Goal: Information Seeking & Learning: Find specific fact

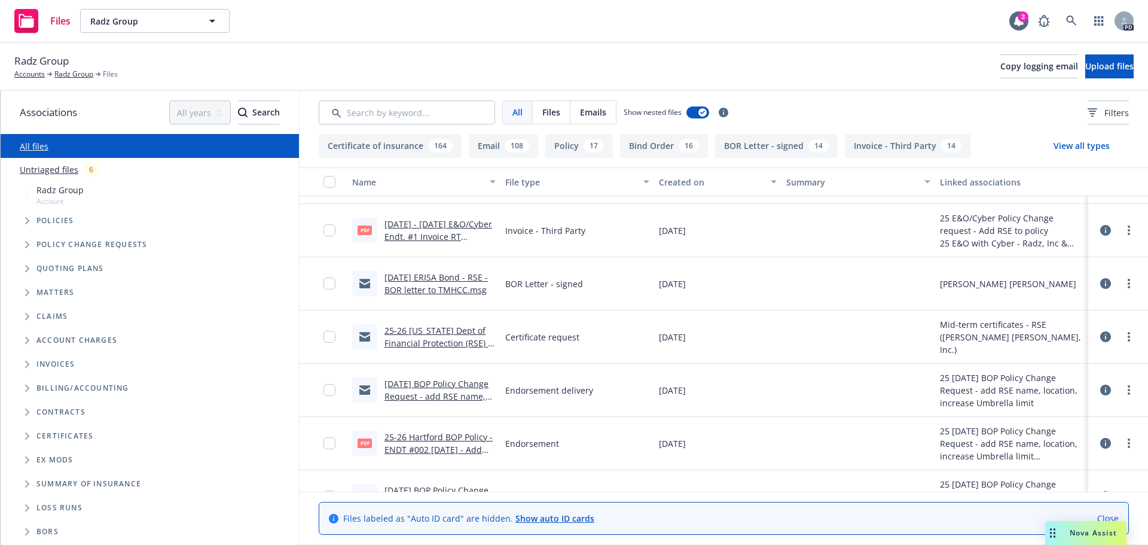
scroll to position [120, 0]
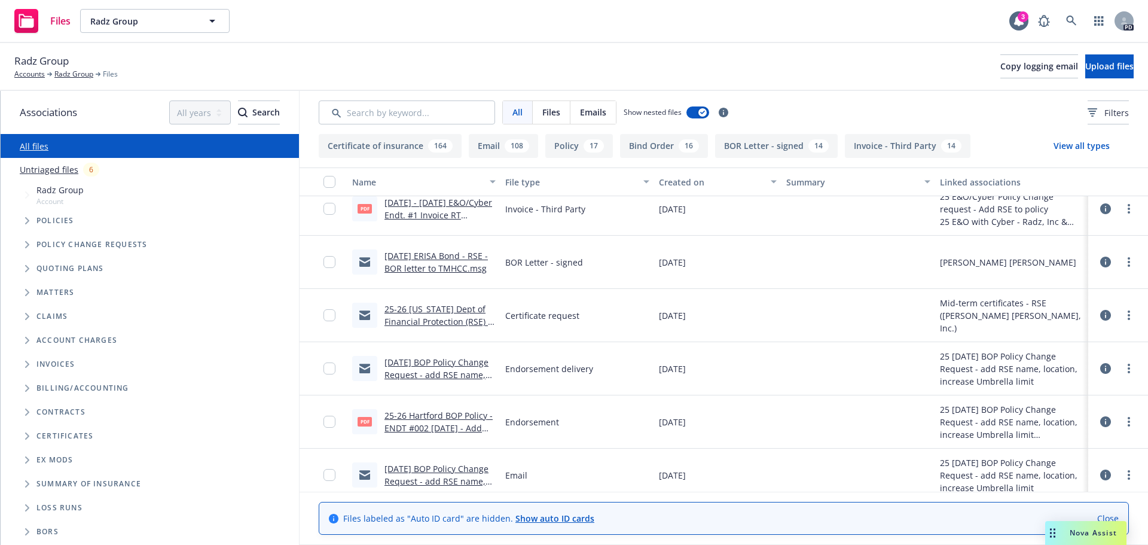
click at [406, 368] on div "[DATE] BOP Policy Change Request - add RSE name, location, increase Umbrella li…" at bounding box center [439, 368] width 111 height 25
click at [409, 362] on link "[DATE] BOP Policy Change Request - add RSE name, location, increase Umbrella li…" at bounding box center [439, 380] width 110 height 49
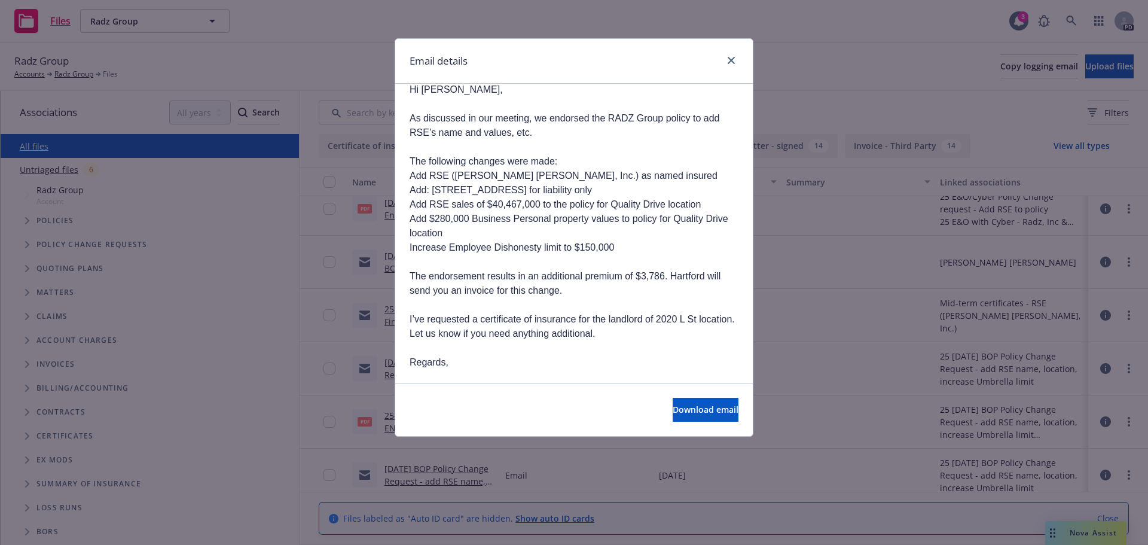
scroll to position [60, 0]
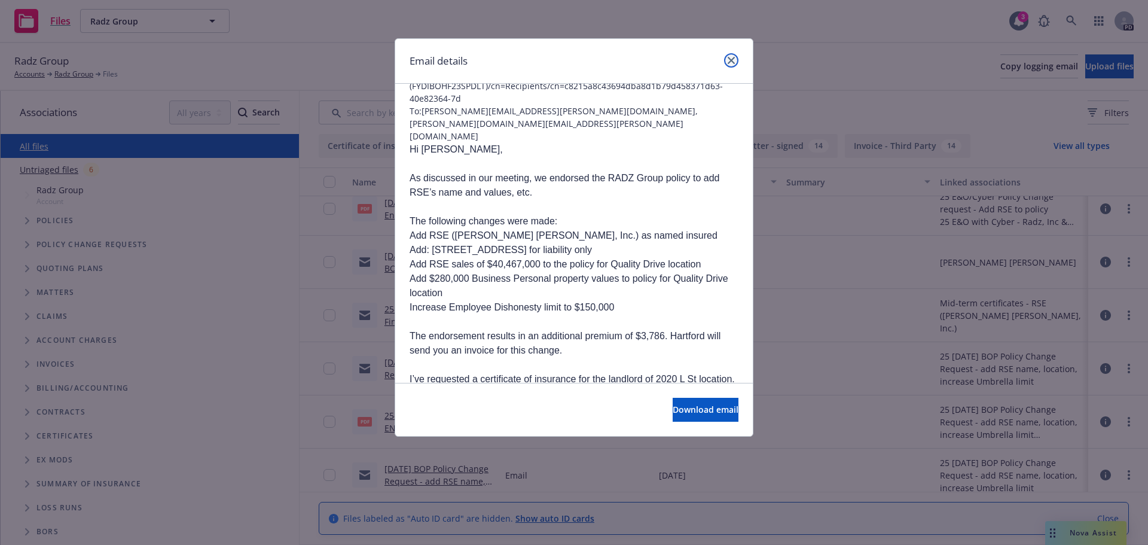
click at [735, 60] on link "close" at bounding box center [731, 60] width 14 height 14
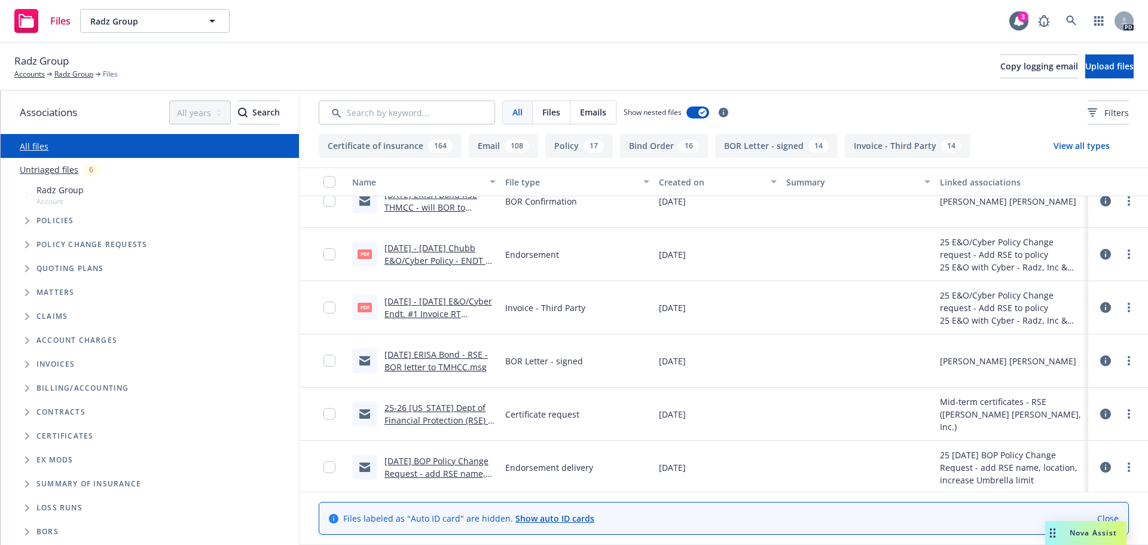
scroll to position [0, 0]
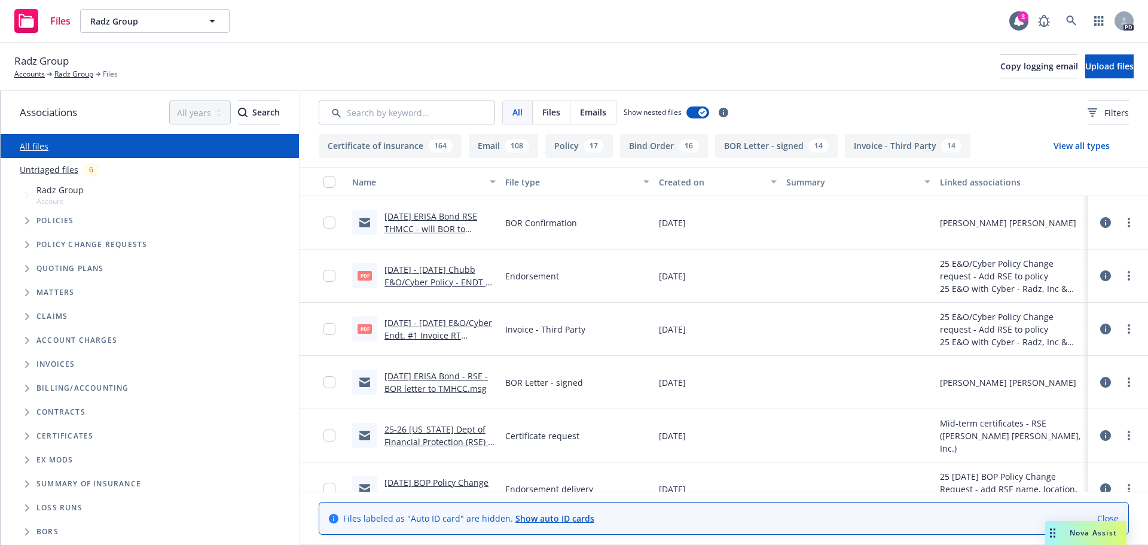
click at [420, 266] on link "[DATE] - [DATE] Chubb E&O/Cyber Policy - ENDT #1 [DATE] - Add RSE as Insured.PDF" at bounding box center [439, 288] width 111 height 49
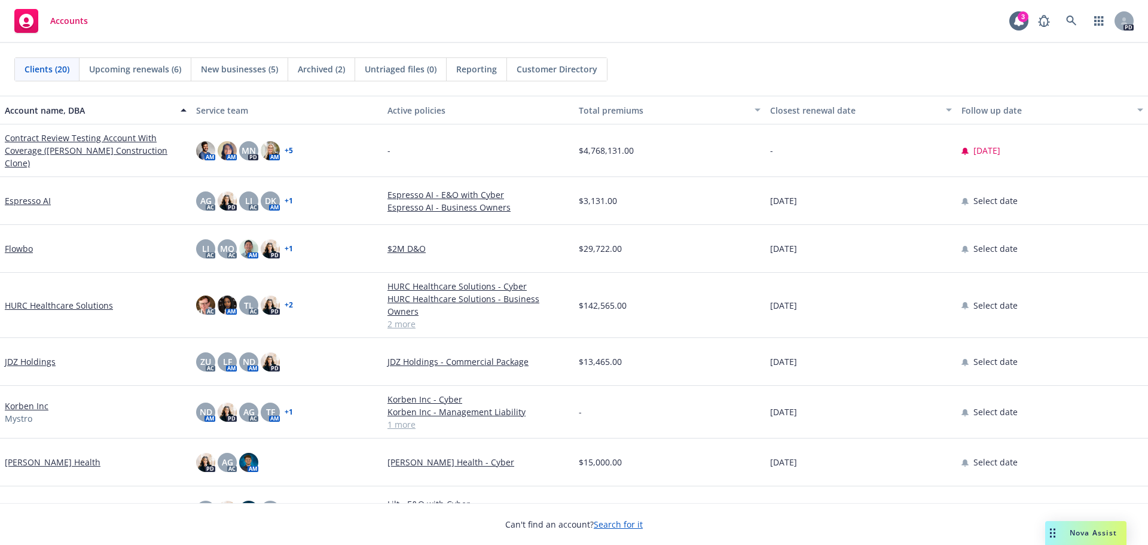
click at [1087, 530] on span "Nova Assist" at bounding box center [1093, 532] width 47 height 10
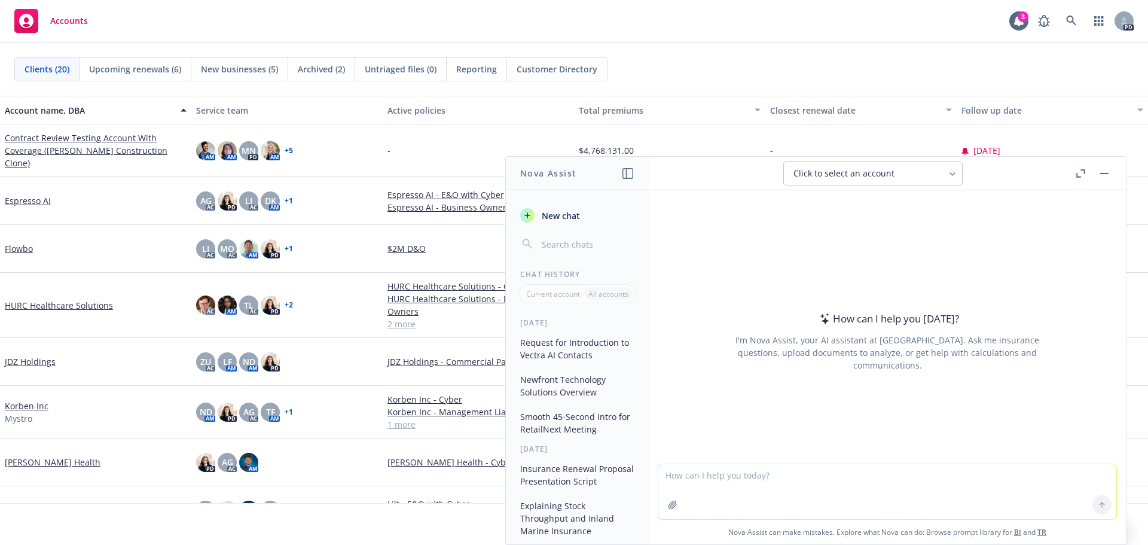
click at [754, 478] on textarea at bounding box center [887, 491] width 458 height 55
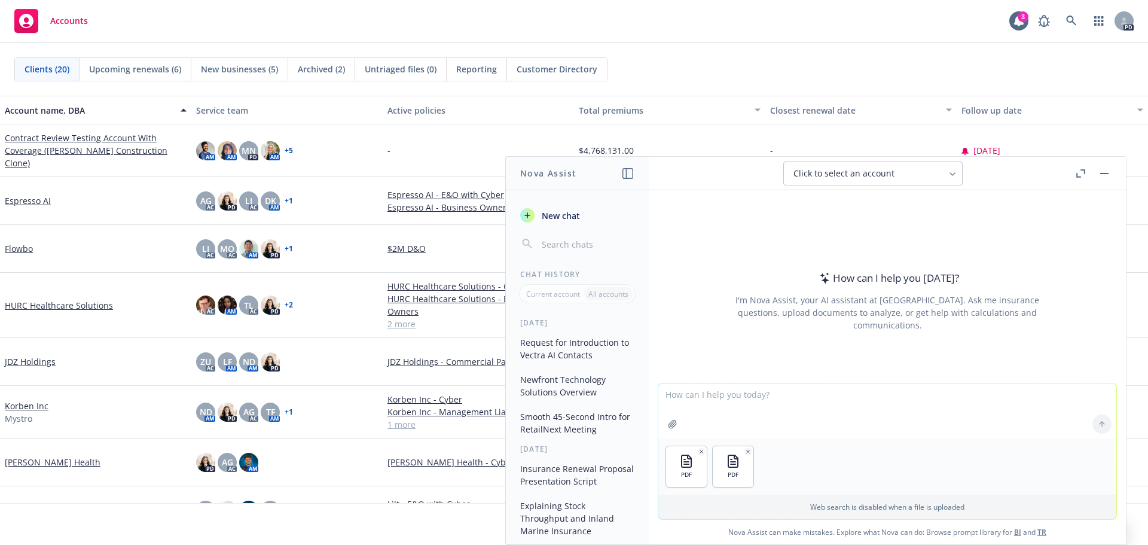
click at [680, 401] on textarea at bounding box center [887, 410] width 458 height 55
click at [732, 390] on textarea "does this E&O preiym" at bounding box center [887, 410] width 458 height 56
type textarea "does this E&O premium reflect Rational 360's current financials"
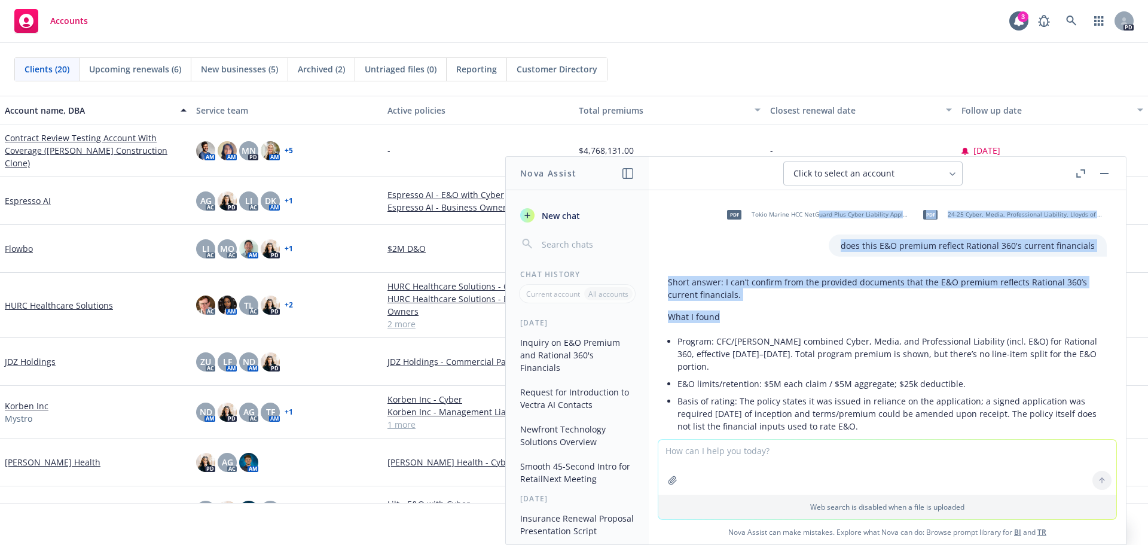
drag, startPoint x: 799, startPoint y: 237, endPoint x: 910, endPoint y: 312, distance: 134.0
click at [910, 312] on div "pdf Tokio Marine HCC NetGuard Plus Cyber Liability Application.pdf pdf 24-25 Cy…" at bounding box center [887, 314] width 477 height 249
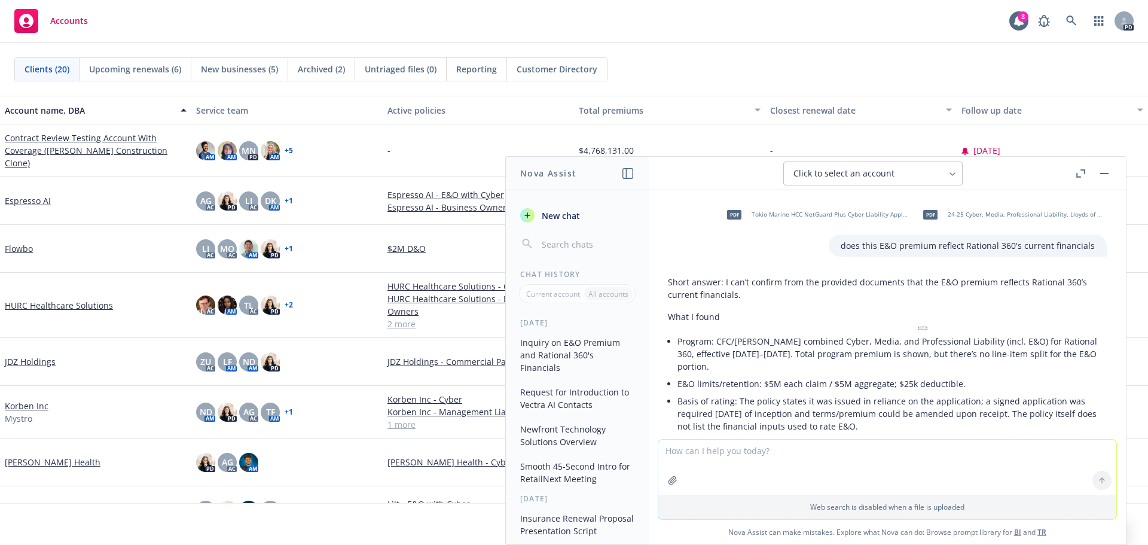
click at [897, 328] on div "Short answer: I can’t confirm from the provided documents that the E&O premium …" at bounding box center [887, 544] width 439 height 547
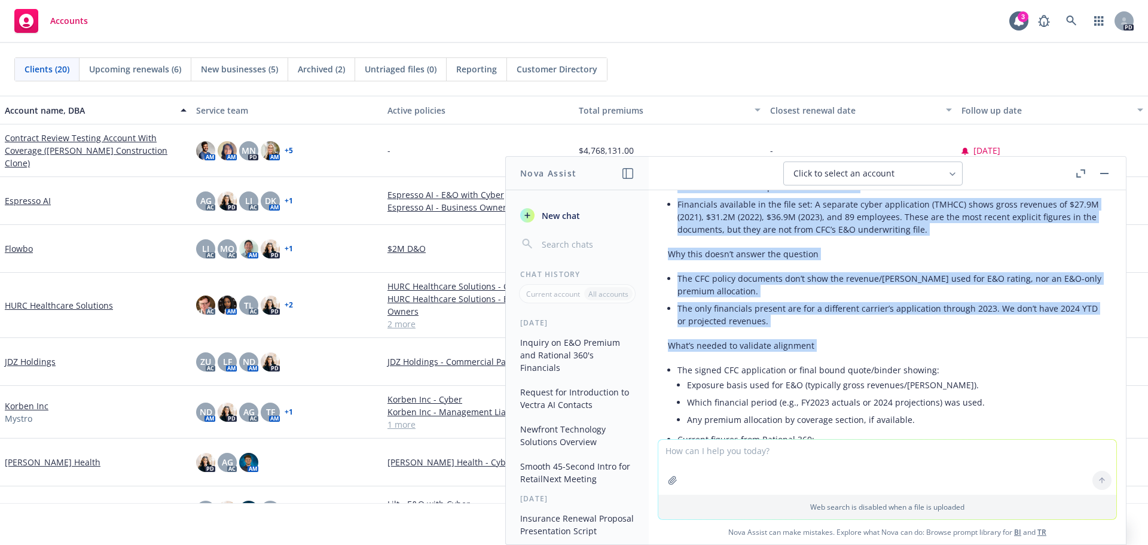
scroll to position [299, 0]
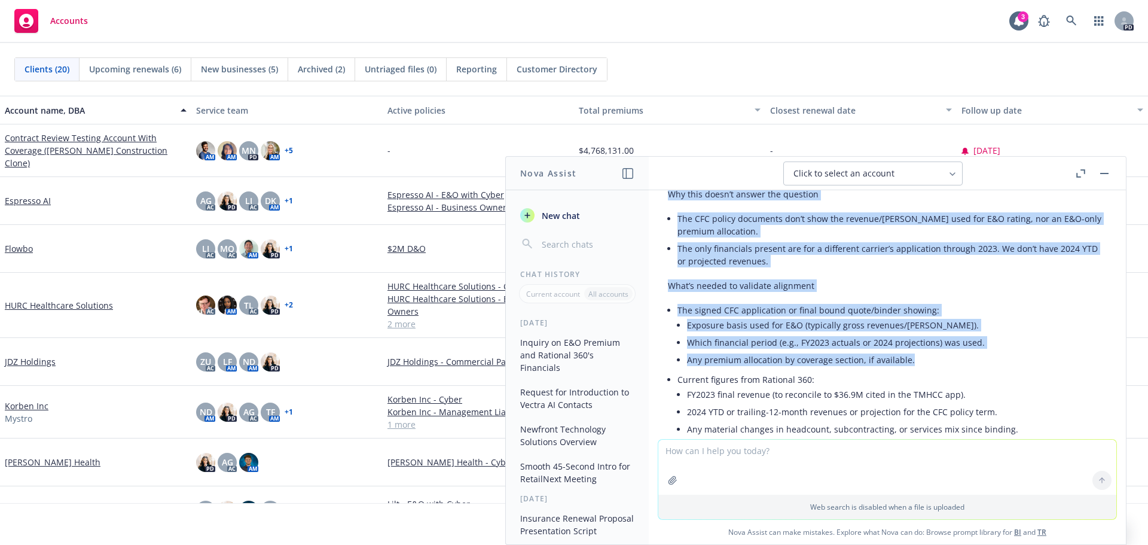
drag, startPoint x: 814, startPoint y: 244, endPoint x: 1056, endPoint y: 356, distance: 266.9
click at [1056, 356] on div "pdf Tokio Marine HCC NetGuard Plus Cyber Liability Application.pdf pdf 24-25 Cy…" at bounding box center [887, 314] width 477 height 249
click at [986, 312] on li "The signed CFC application or final bound quote/binder showing: Exposure basis …" at bounding box center [891, 335] width 429 height 69
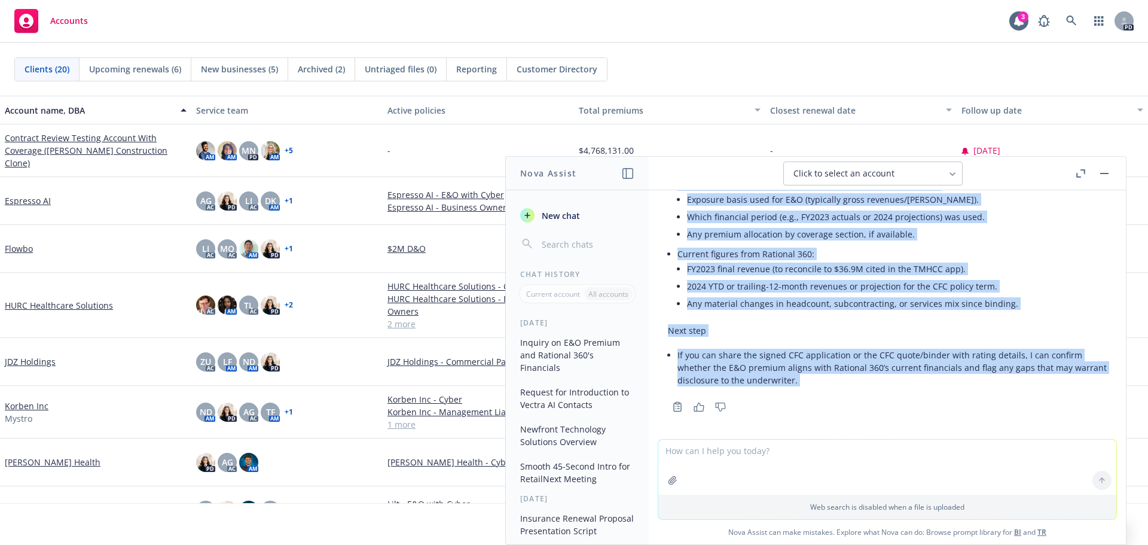
scroll to position [429, 0]
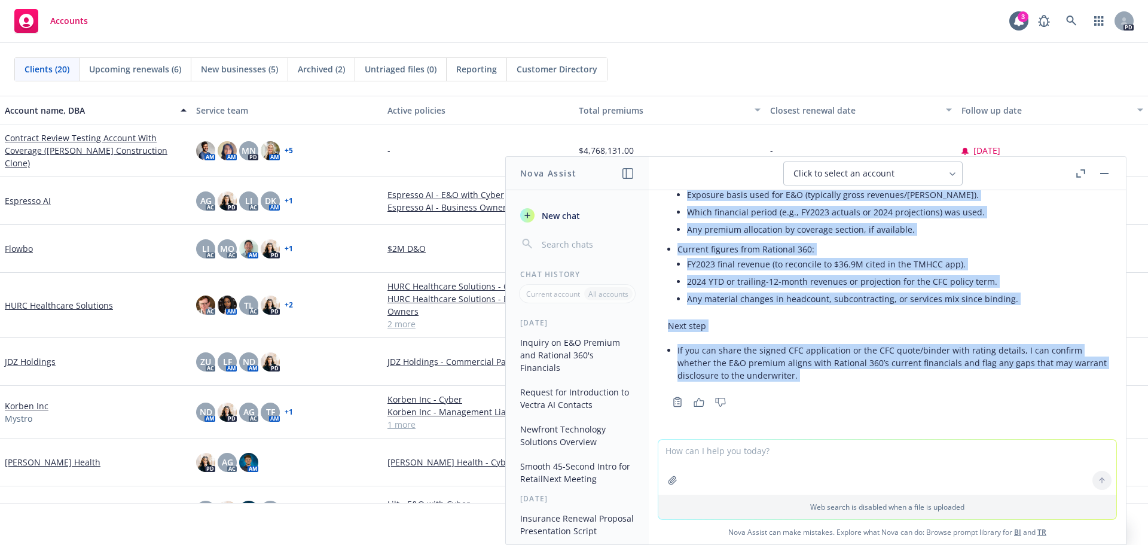
drag, startPoint x: 681, startPoint y: 246, endPoint x: 886, endPoint y: 380, distance: 244.6
click at [1032, 407] on div "pdf Tokio Marine HCC NetGuard Plus Cyber Liability Application.pdf pdf 24-25 Cy…" at bounding box center [887, 314] width 477 height 249
copy div "lor Ipsum Dolors AME ConSecte Adip Elits Doeiusmod Temporincid.utl etd 20-74 Ma…"
click at [676, 405] on icon "Copy to clipboard" at bounding box center [677, 401] width 11 height 11
click at [1078, 175] on icon "button" at bounding box center [1080, 173] width 9 height 8
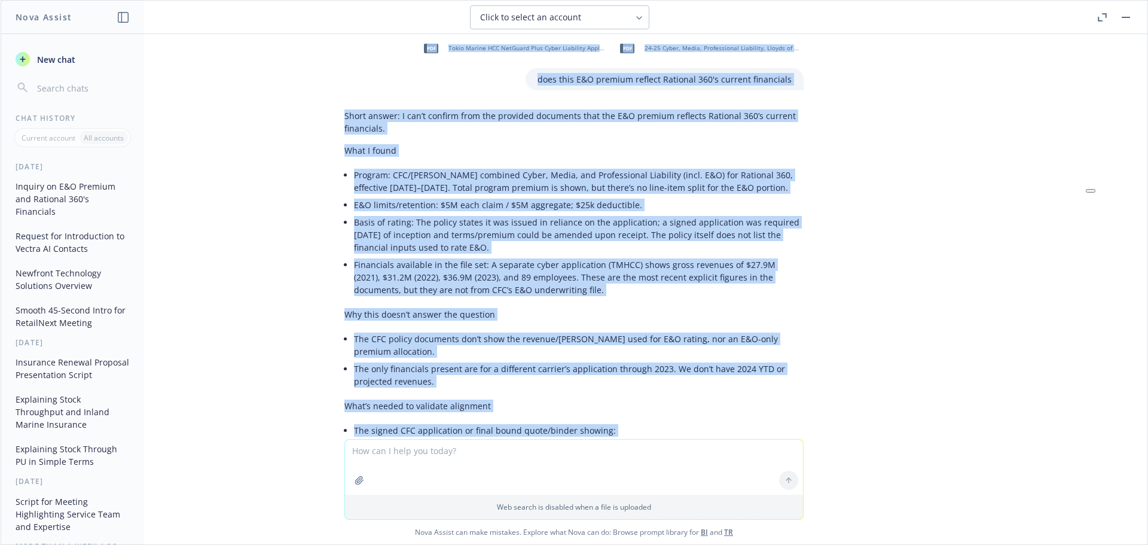
scroll to position [0, 0]
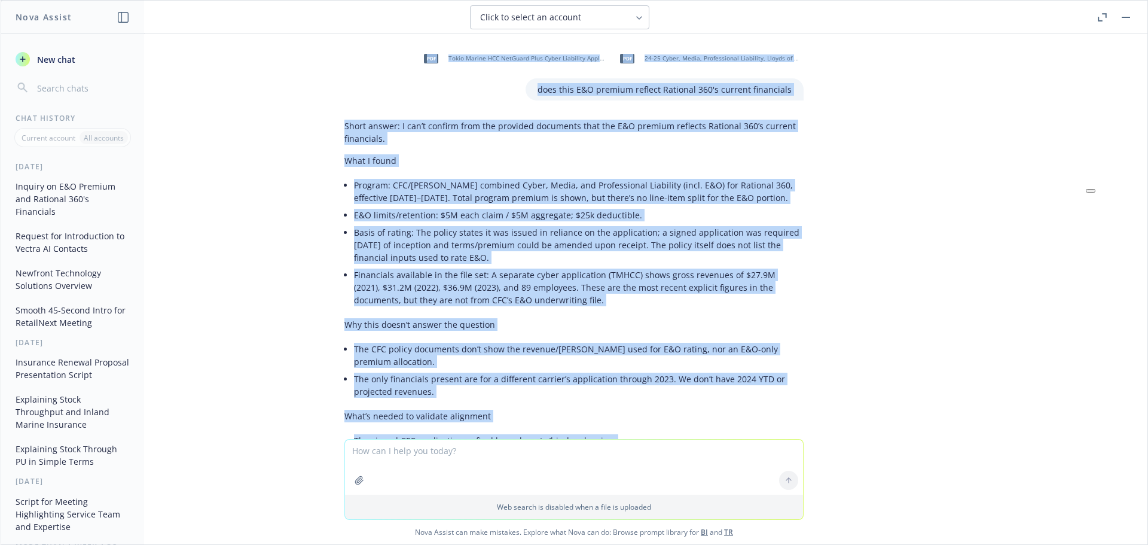
click at [514, 161] on p "What I found" at bounding box center [573, 160] width 459 height 13
click at [517, 155] on p "What I found" at bounding box center [573, 160] width 459 height 13
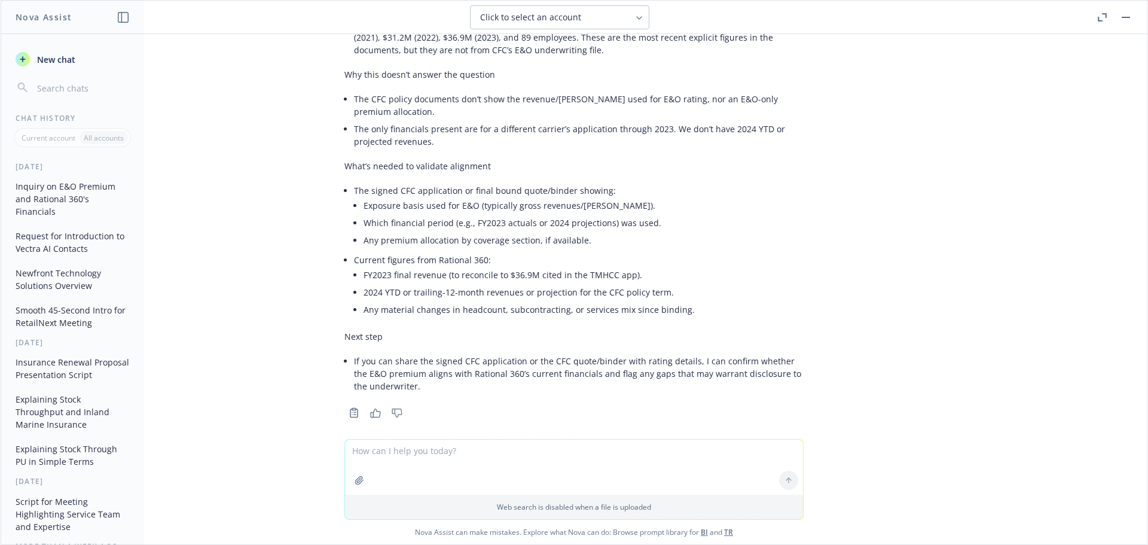
scroll to position [261, 0]
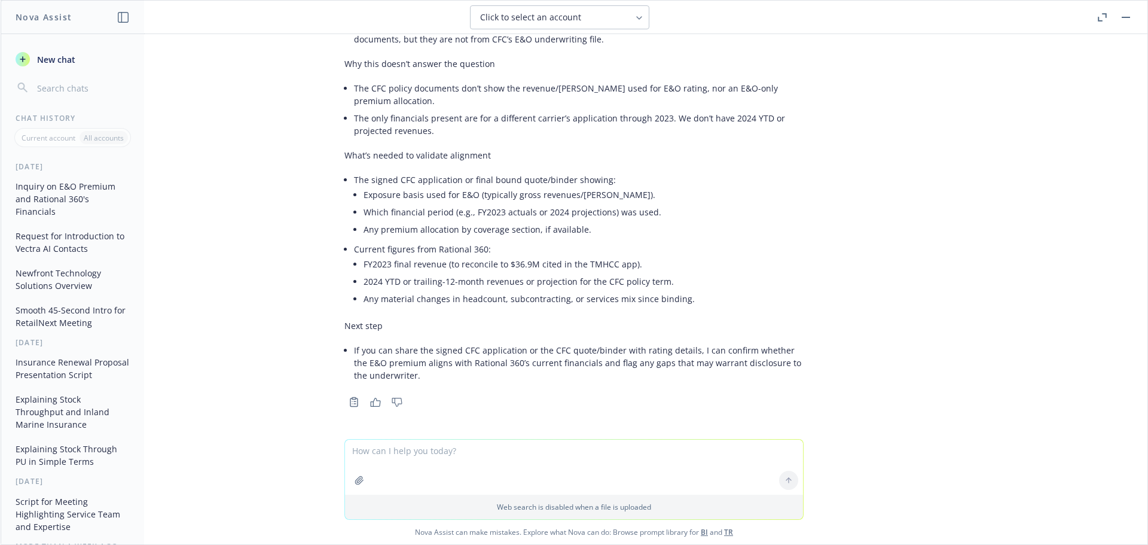
click at [423, 462] on textarea at bounding box center [574, 466] width 458 height 55
type textarea "do they have it in their file can you check"
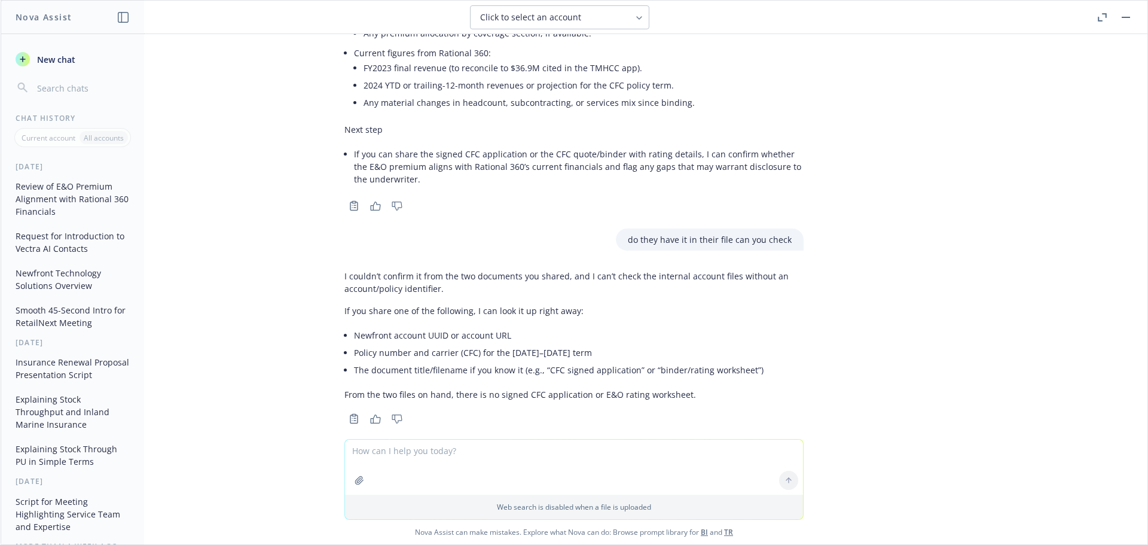
scroll to position [473, 0]
